Goal: Task Accomplishment & Management: Use online tool/utility

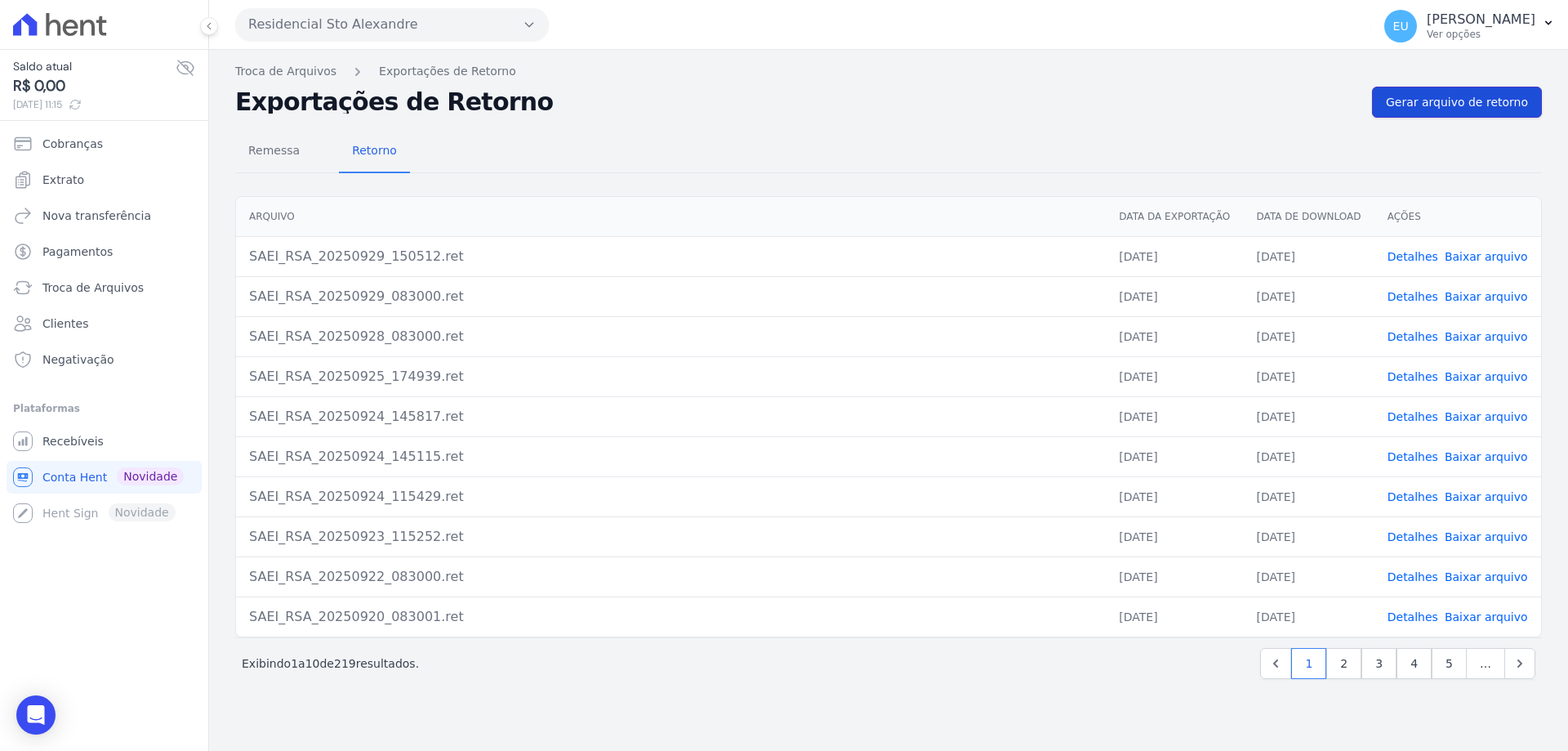
click at [1447, 93] on link "Gerar arquivo de retorno" at bounding box center [1457, 102] width 170 height 31
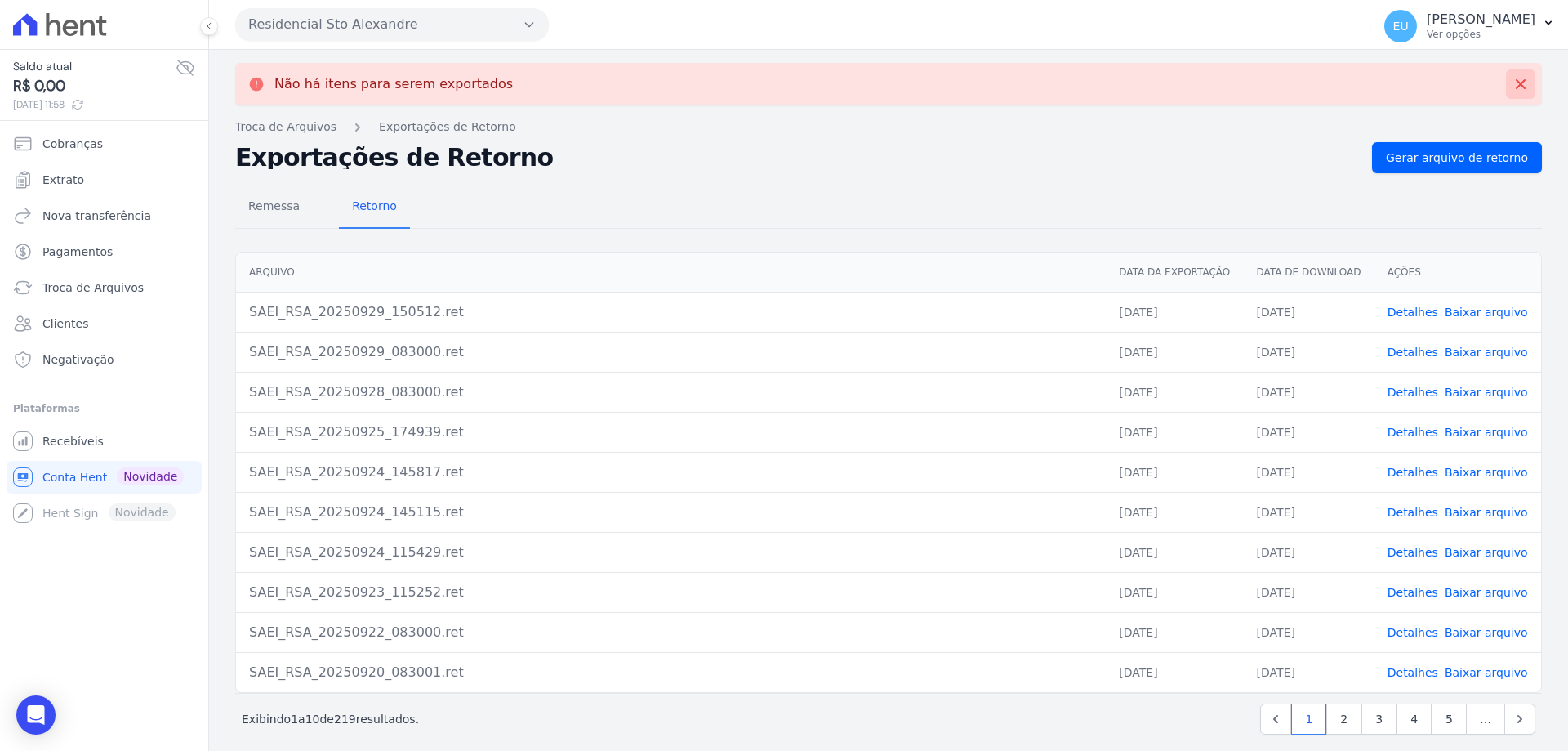
click at [1512, 80] on icon at bounding box center [1520, 84] width 16 height 16
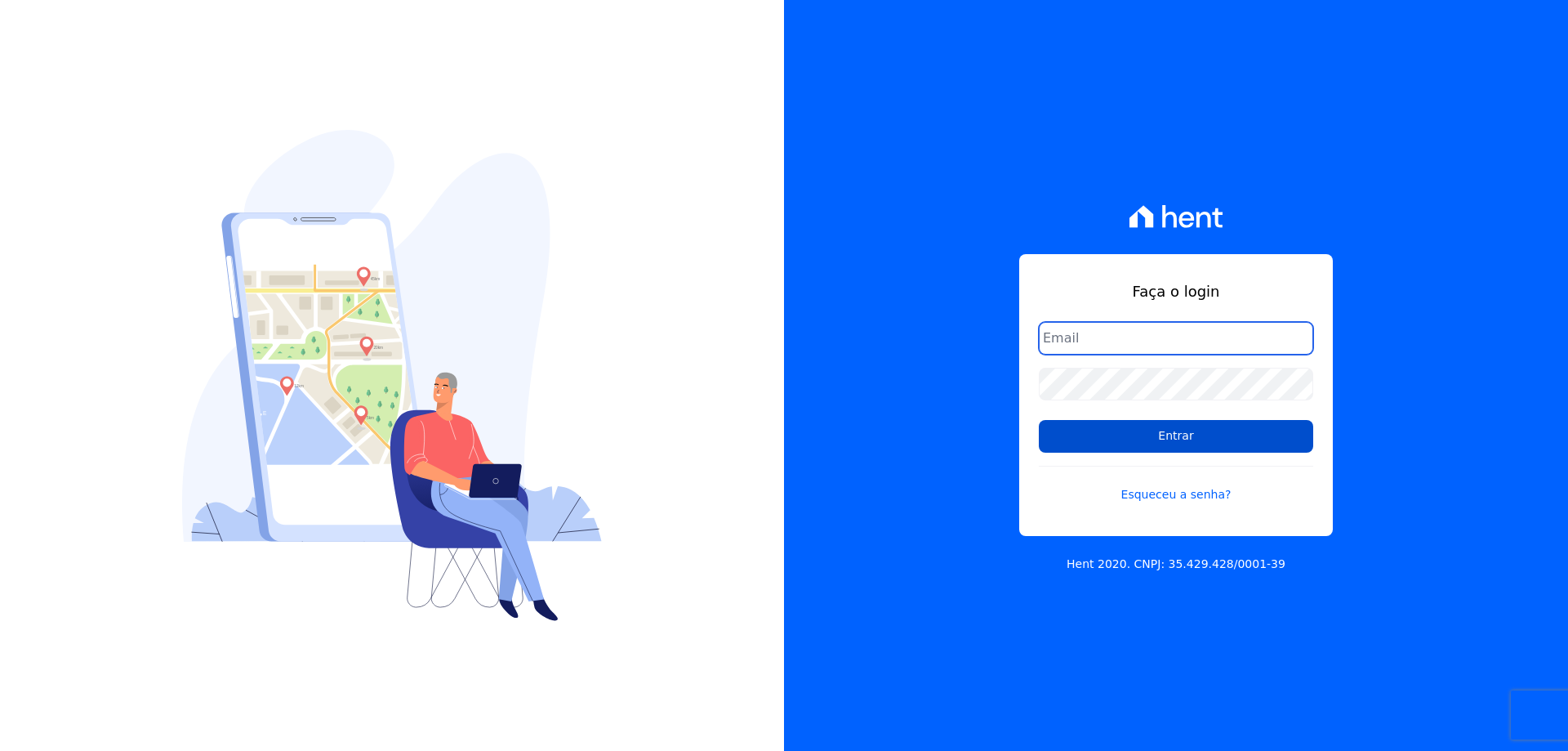
type input "financeiro@vlbarros.com.br"
click at [1181, 435] on input "Entrar" at bounding box center [1176, 436] width 275 height 33
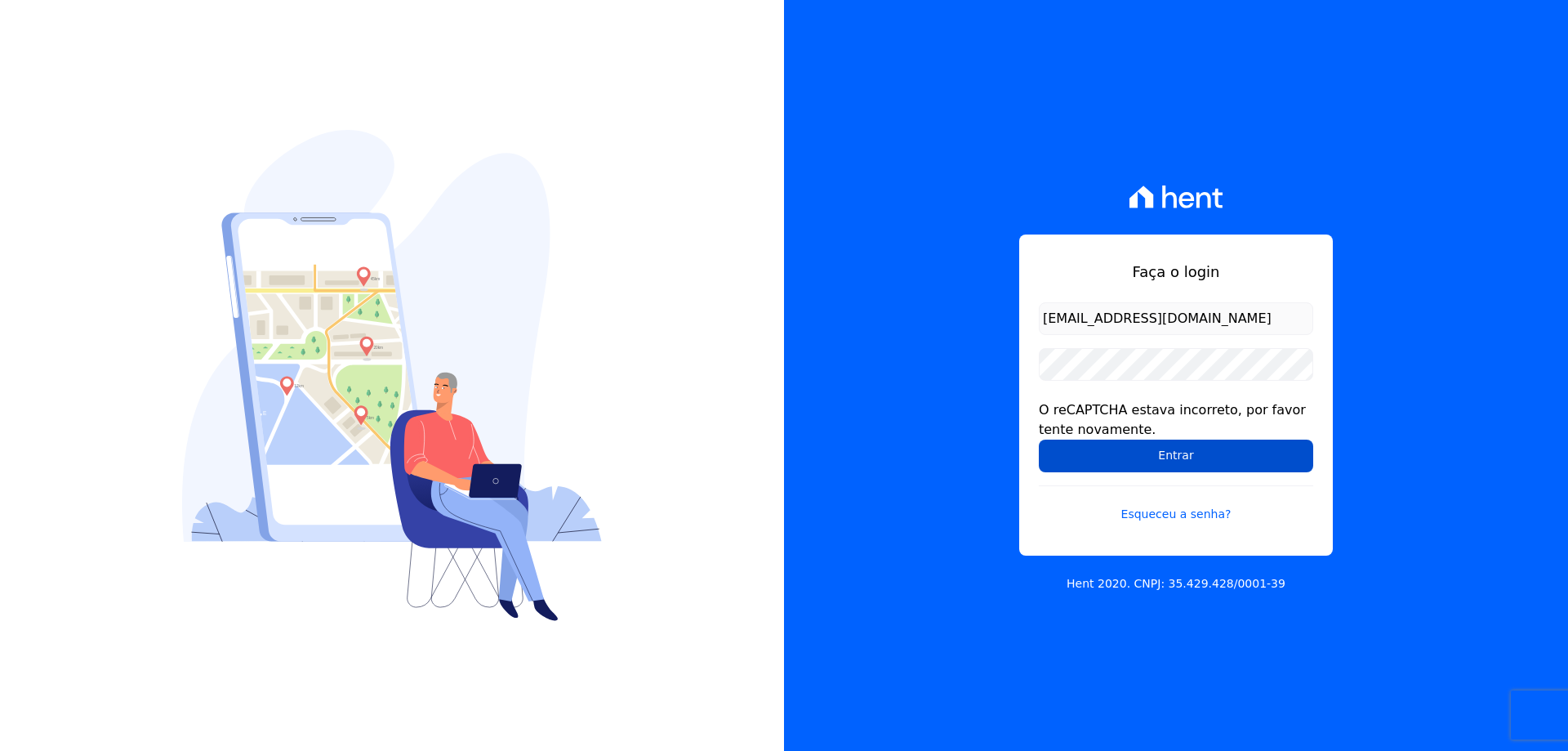
click at [1162, 452] on input "Entrar" at bounding box center [1176, 456] width 275 height 33
click at [1171, 452] on input "Entrar" at bounding box center [1176, 456] width 275 height 33
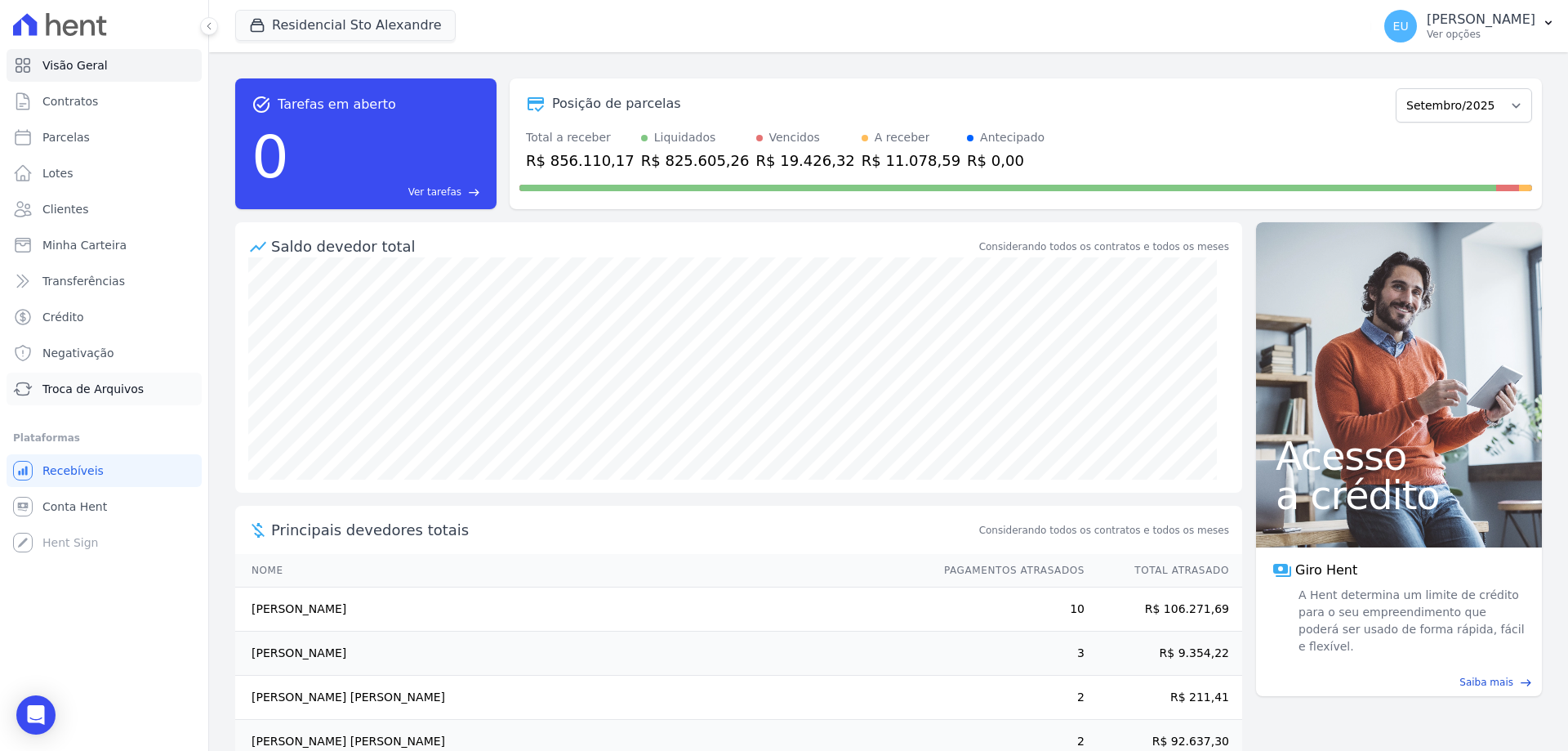
click at [115, 385] on span "Troca de Arquivos" at bounding box center [93, 388] width 101 height 16
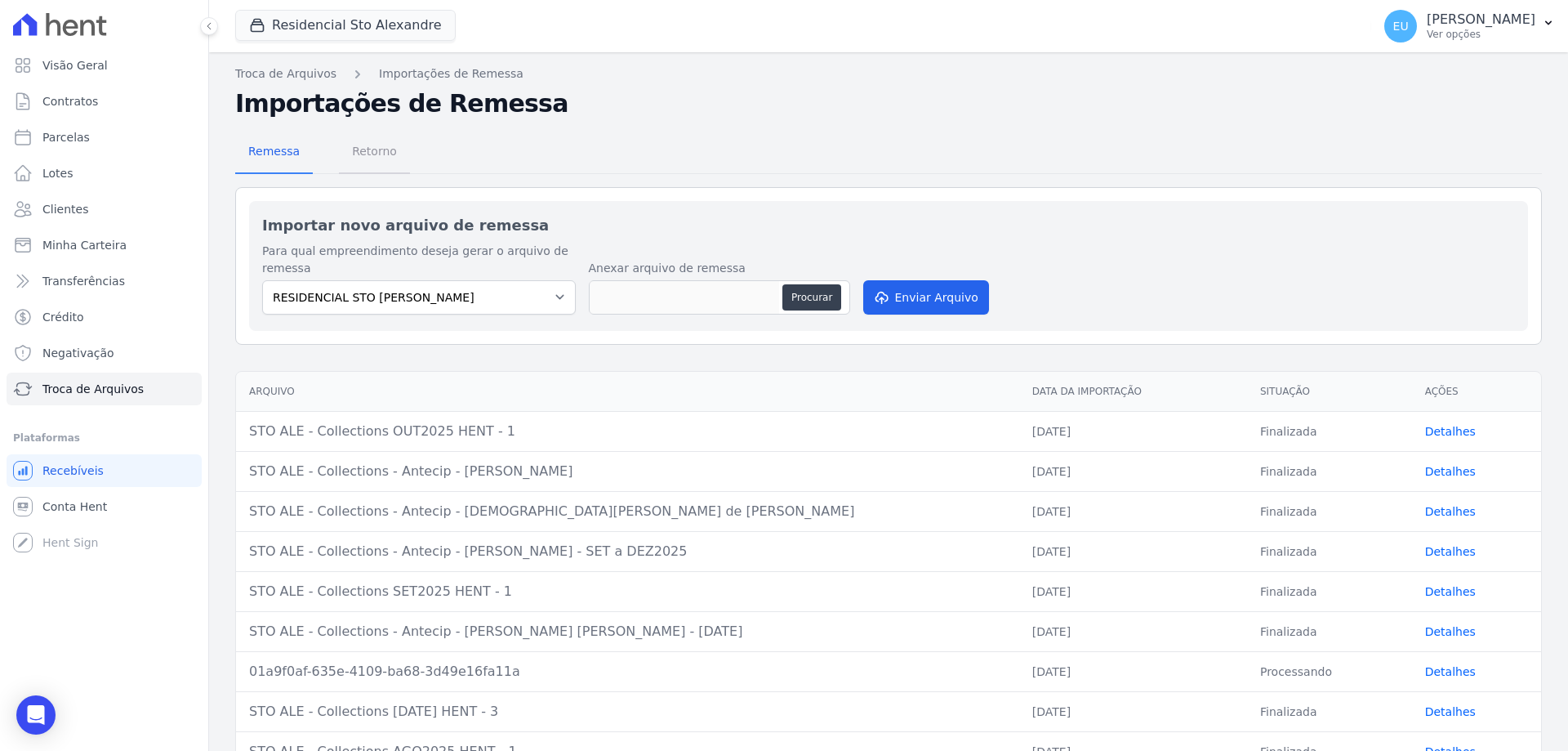
click at [368, 151] on span "Retorno" at bounding box center [374, 151] width 65 height 33
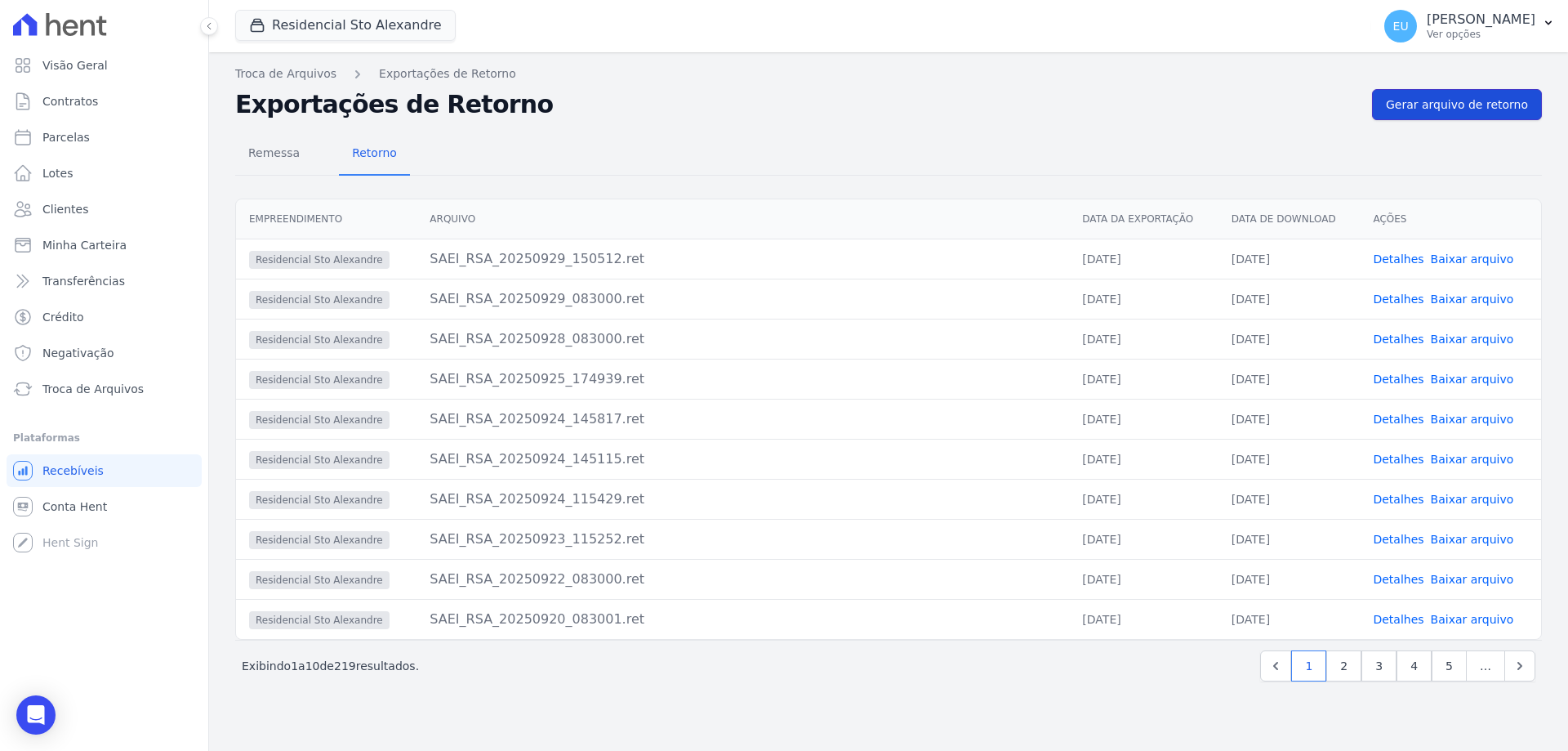
click at [1480, 102] on span "Gerar arquivo de retorno" at bounding box center [1457, 105] width 142 height 16
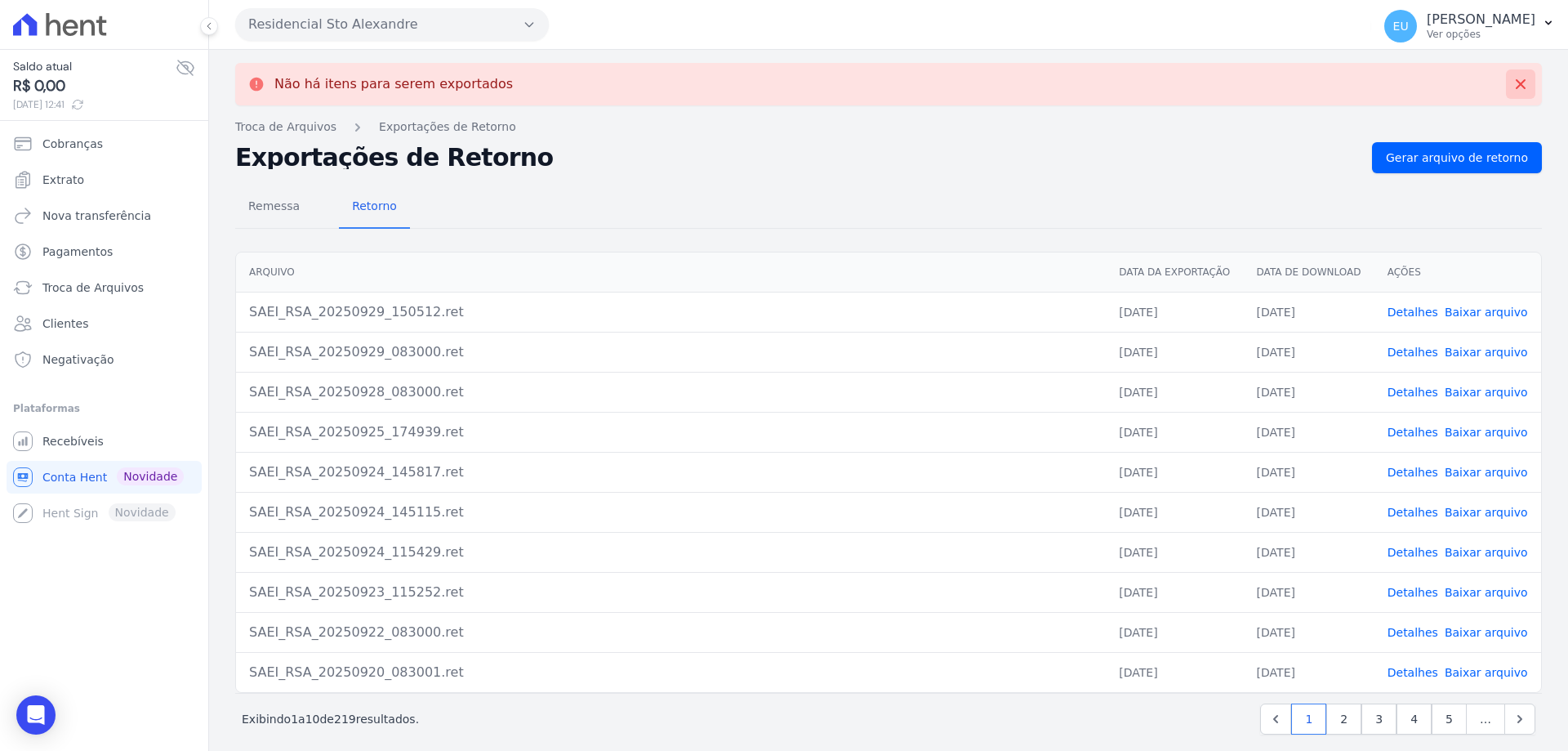
click at [1516, 81] on icon at bounding box center [1520, 83] width 10 height 10
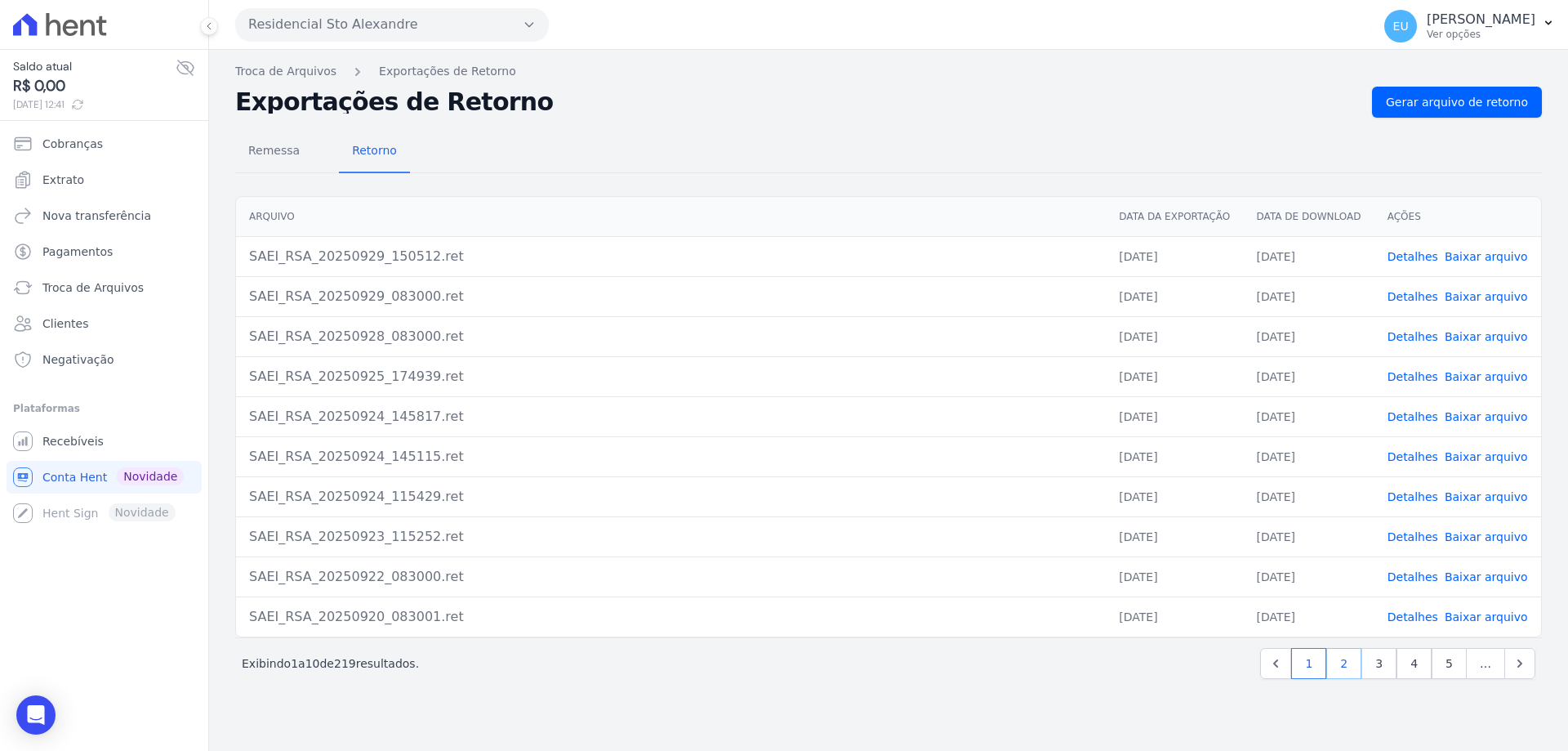
click at [1353, 655] on link "2" at bounding box center [1344, 663] width 35 height 31
click at [1353, 661] on link "3" at bounding box center [1344, 663] width 35 height 31
click at [1358, 665] on link "4" at bounding box center [1344, 663] width 35 height 31
click at [1356, 665] on link "5" at bounding box center [1344, 663] width 35 height 31
click at [1351, 664] on link "6" at bounding box center [1344, 663] width 35 height 31
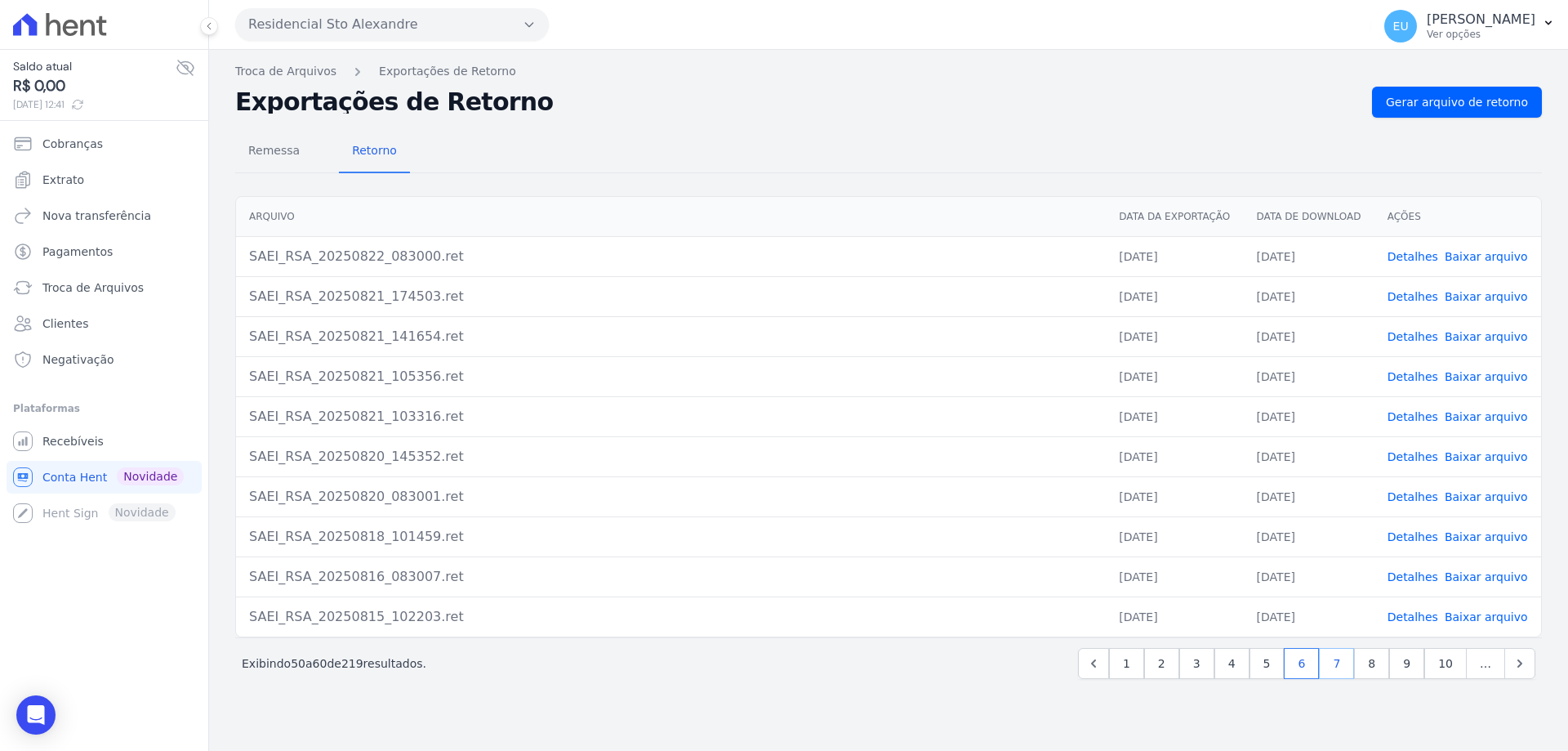
click at [1348, 663] on link "7" at bounding box center [1337, 663] width 35 height 31
click at [1344, 665] on link "8" at bounding box center [1330, 663] width 35 height 31
click at [1340, 664] on link "9" at bounding box center [1322, 663] width 35 height 31
click at [1338, 664] on link "10" at bounding box center [1319, 663] width 43 height 31
click at [269, 153] on span "Remessa" at bounding box center [274, 150] width 71 height 33
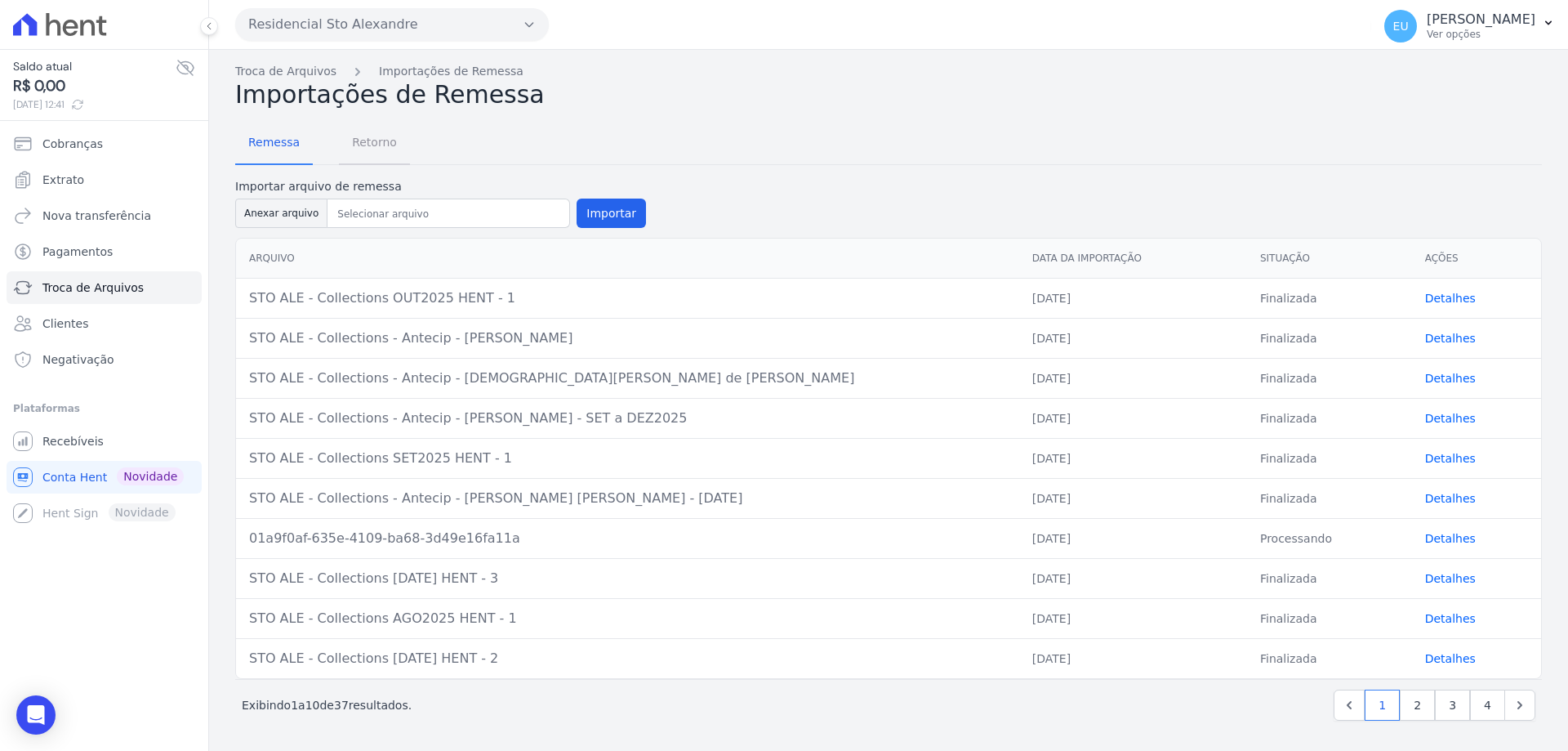
click at [357, 140] on span "Retorno" at bounding box center [374, 142] width 65 height 33
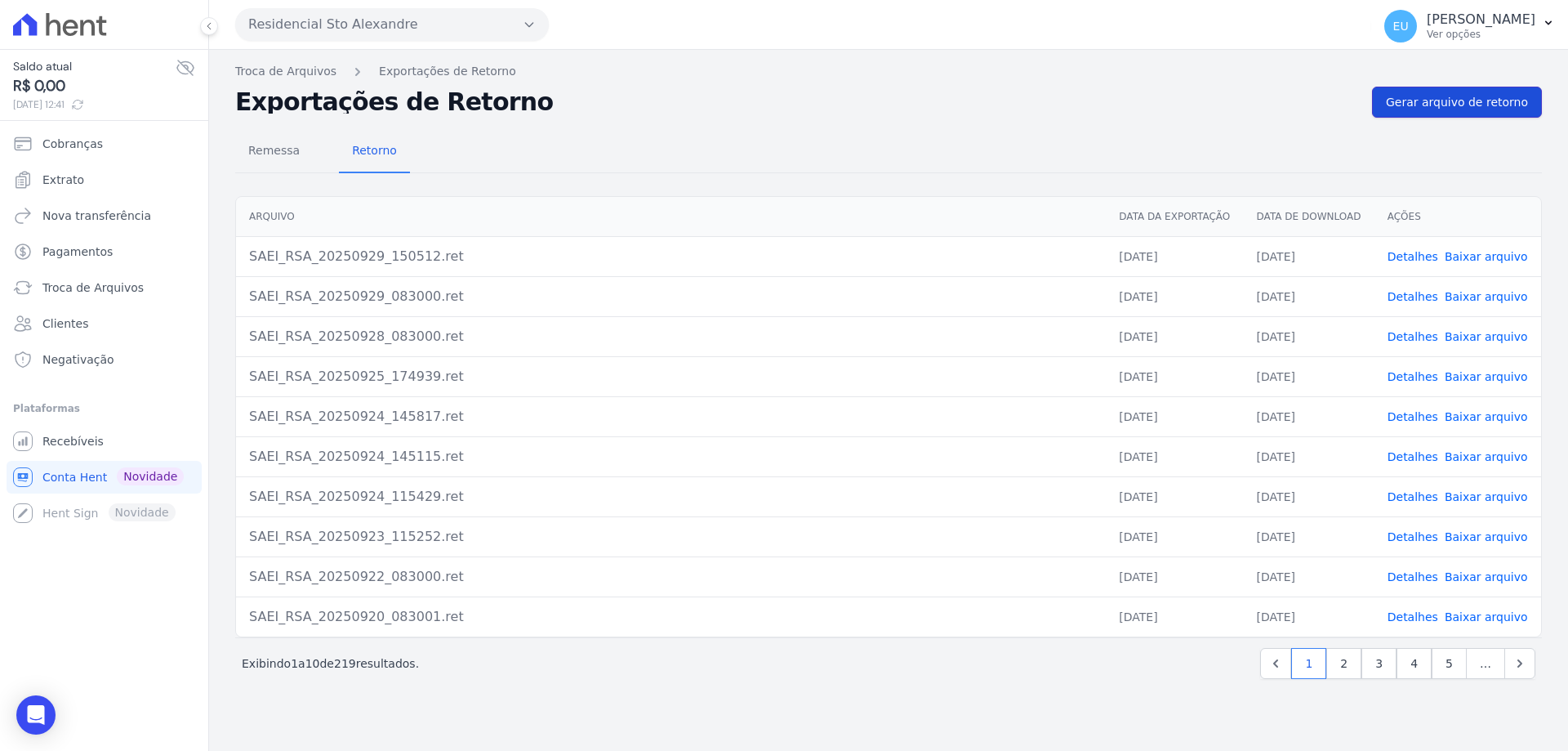
click at [1443, 104] on span "Gerar arquivo de retorno" at bounding box center [1457, 102] width 142 height 16
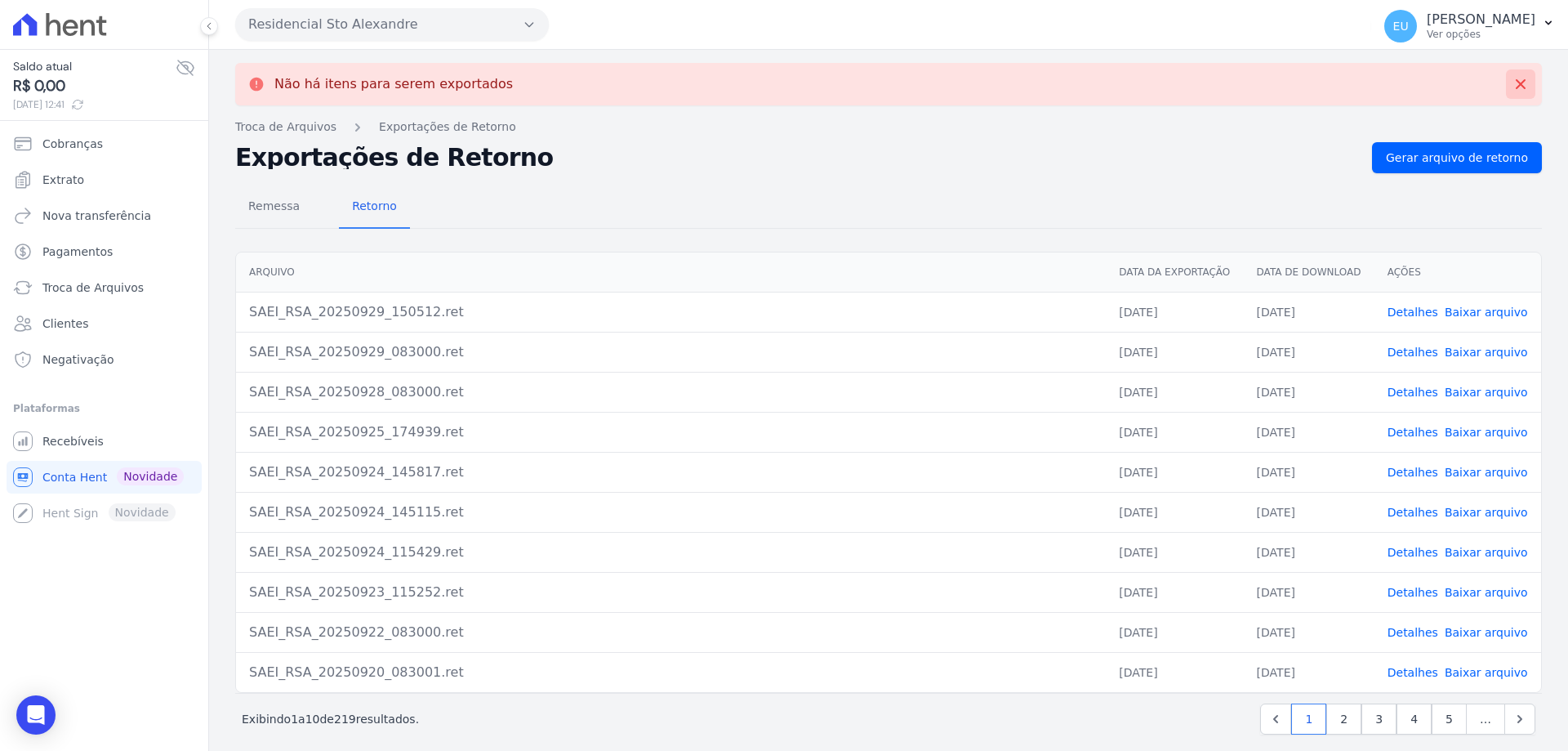
click at [1516, 83] on icon at bounding box center [1520, 83] width 10 height 10
